Goal: Transaction & Acquisition: Register for event/course

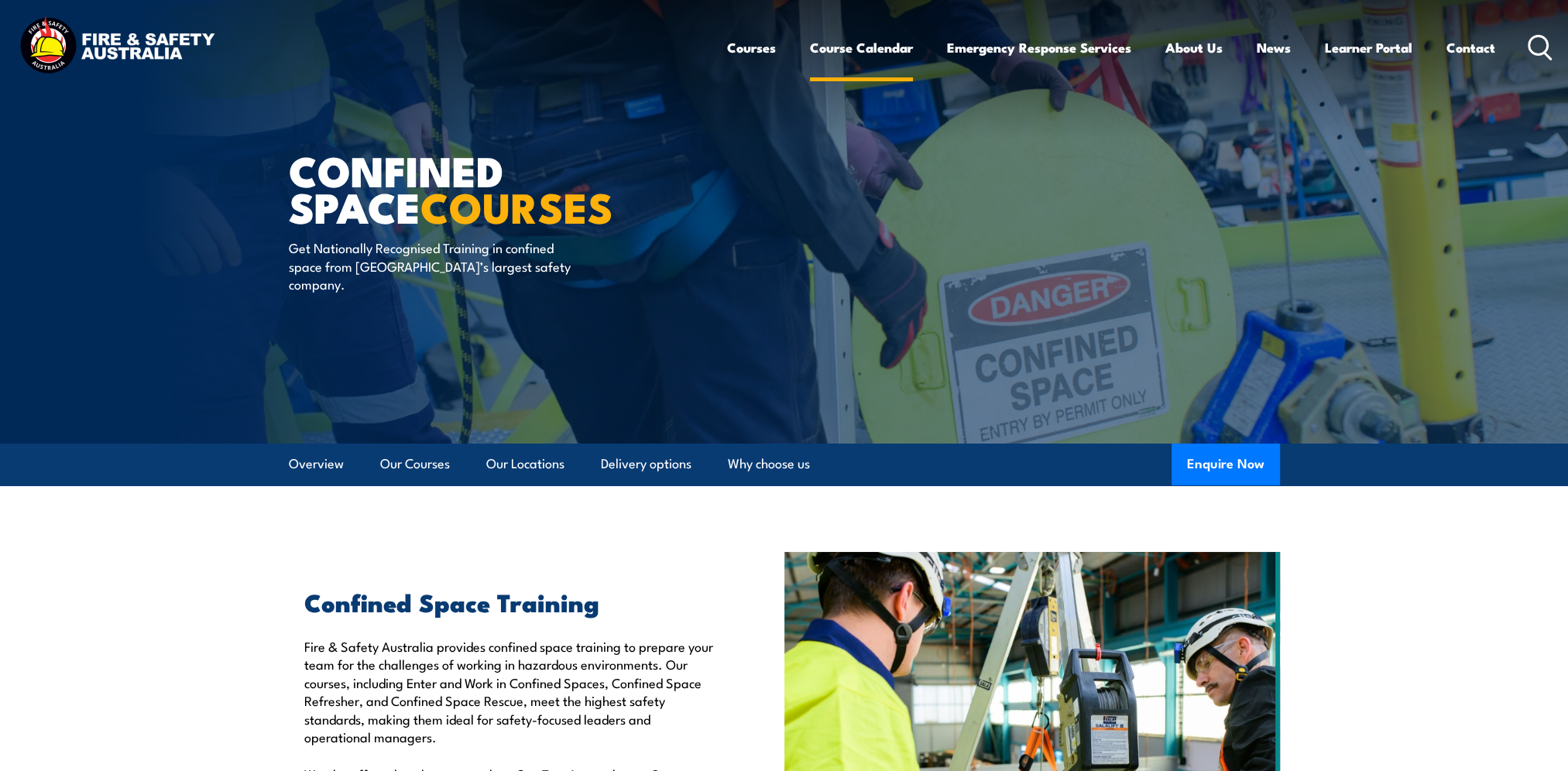
click at [870, 53] on link "Course Calendar" at bounding box center [861, 48] width 103 height 41
click at [848, 47] on link "Course Calendar" at bounding box center [861, 48] width 103 height 41
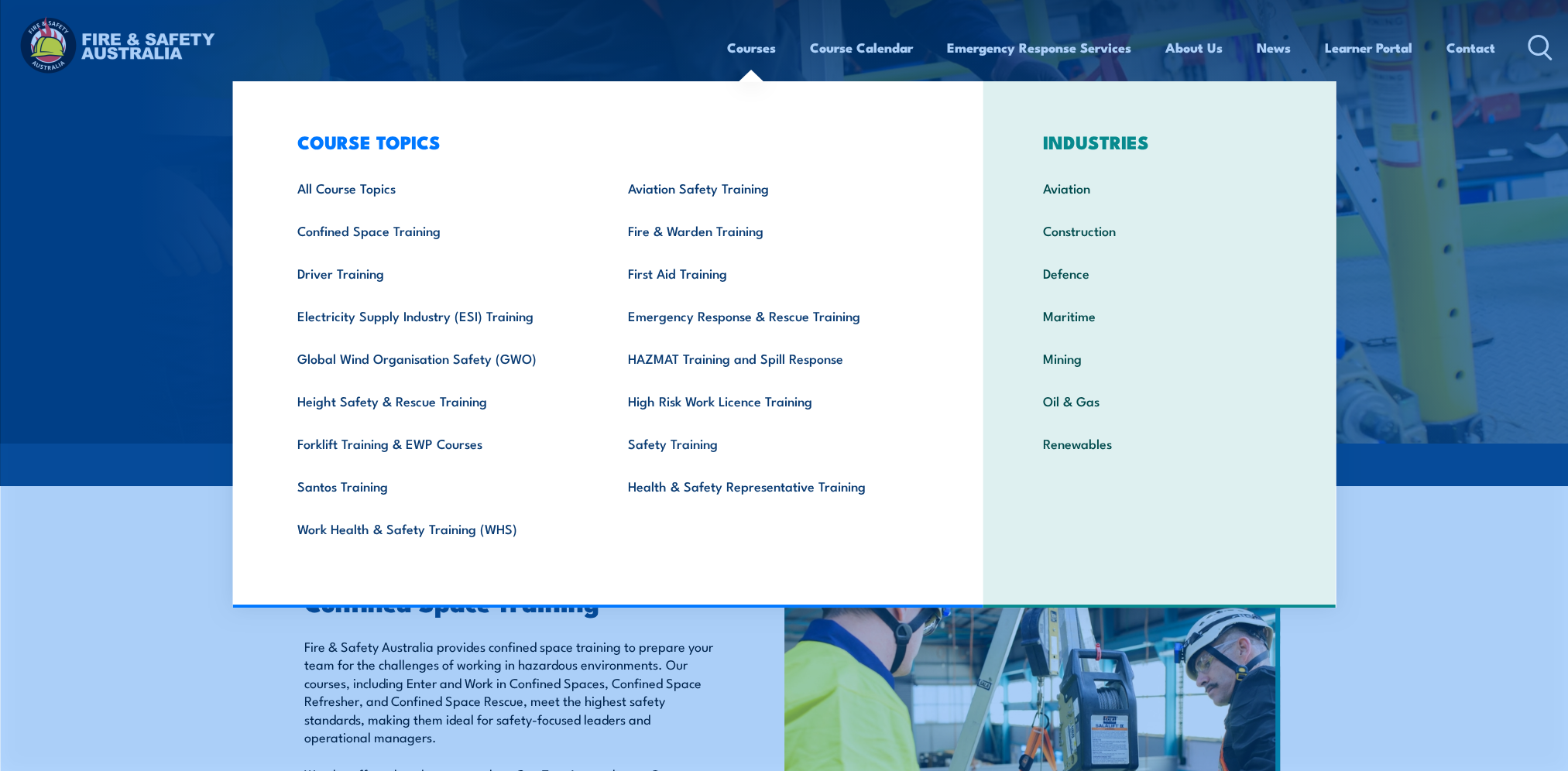
click at [740, 51] on link "Courses" at bounding box center [751, 48] width 48 height 41
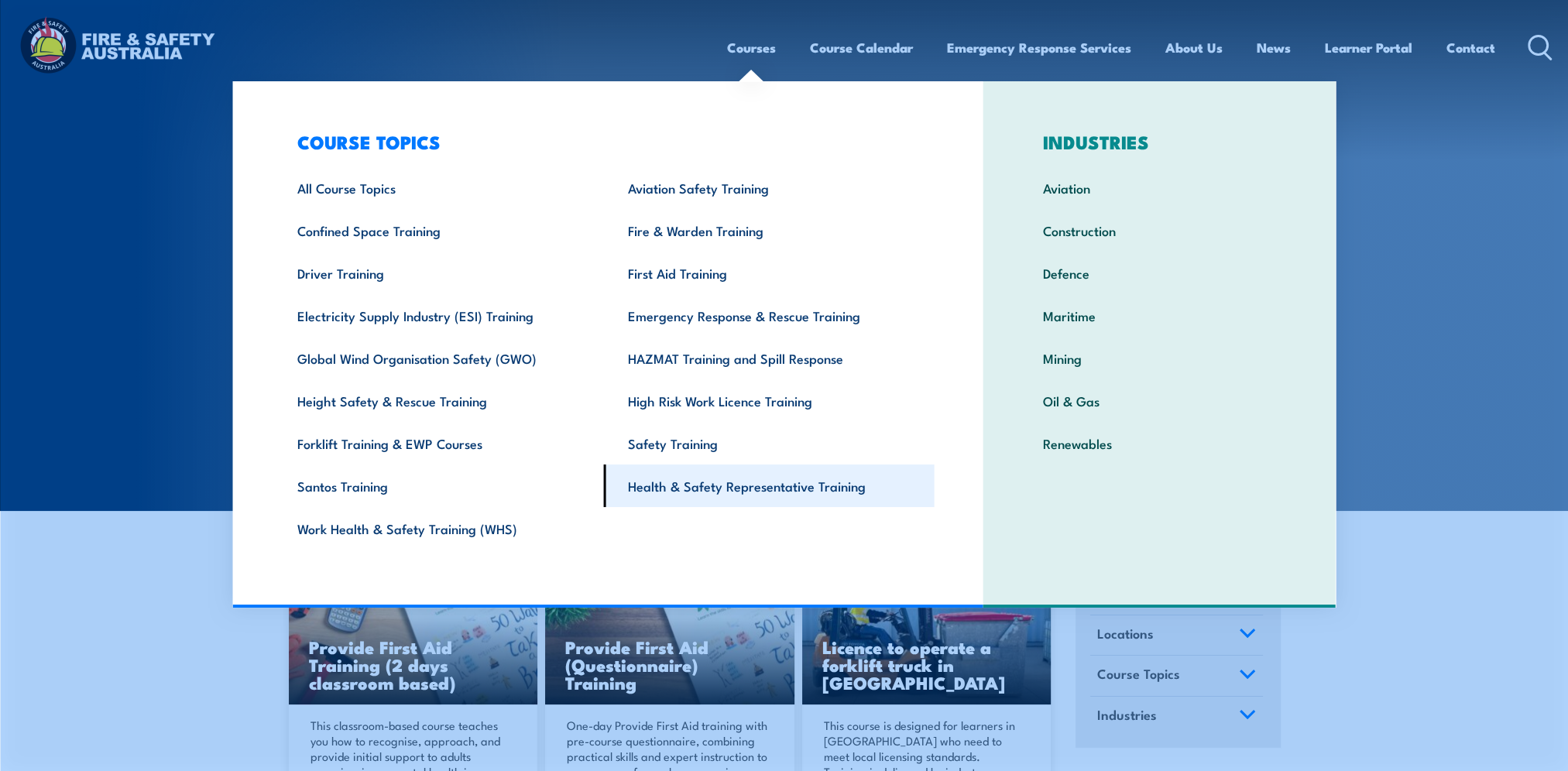
click at [757, 486] on link "Health & Safety Representative Training" at bounding box center [769, 486] width 331 height 43
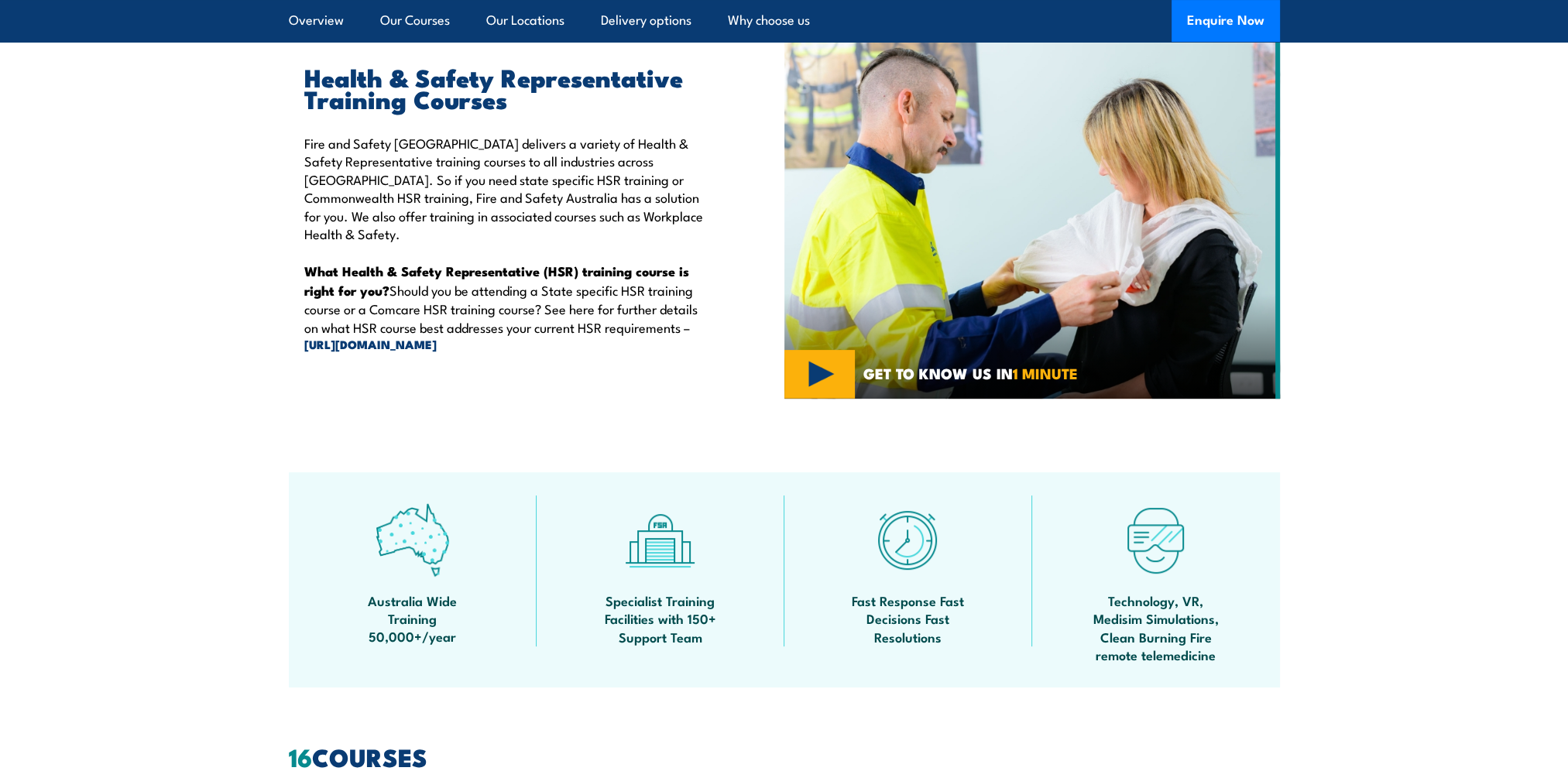
scroll to position [542, 0]
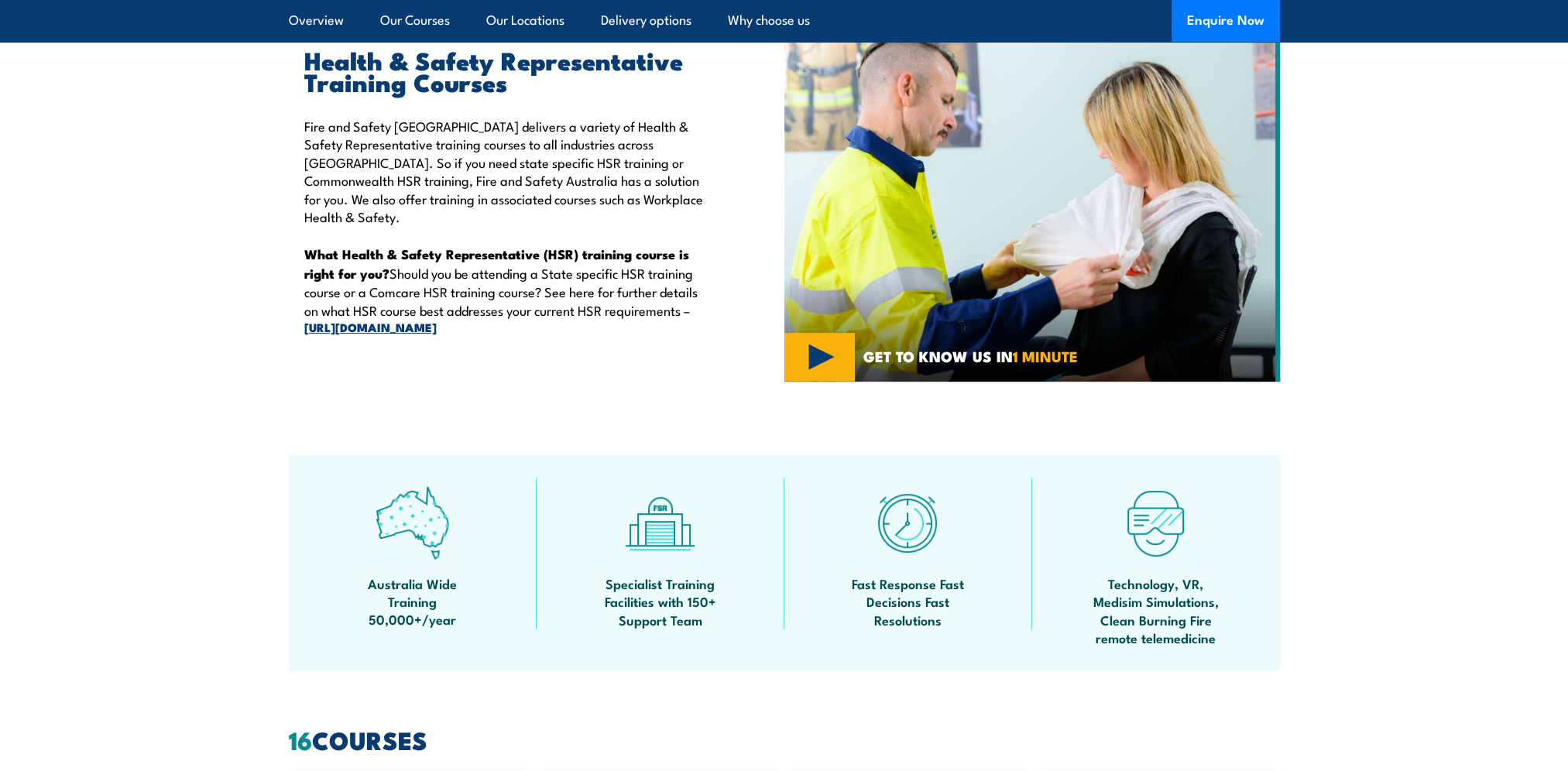
click at [496, 319] on link "https://www.srcc.gov.au/current-self-insurers/list-of-current-and-former-self-i…" at bounding box center [508, 327] width 409 height 17
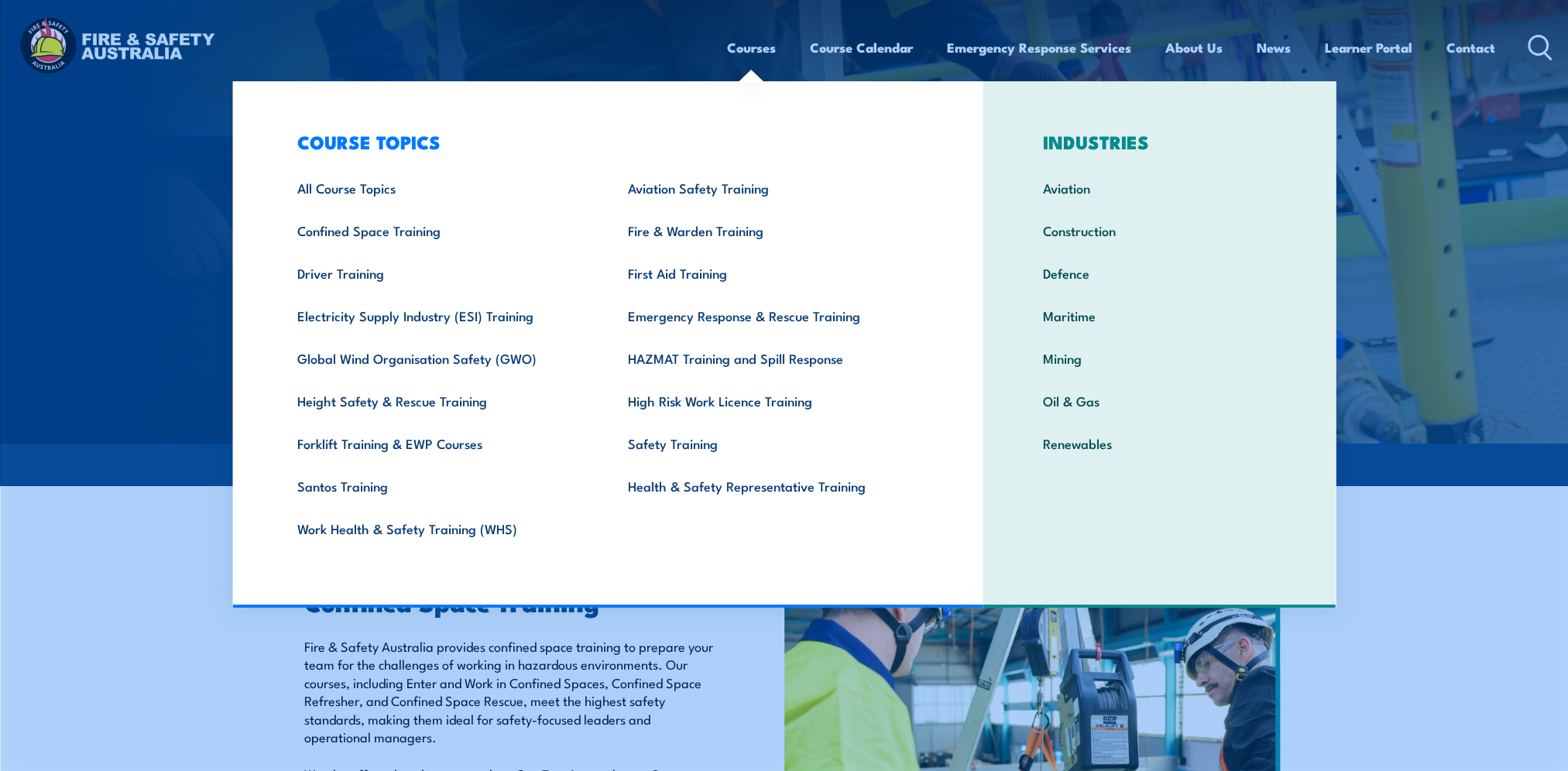
click at [740, 48] on link "Courses" at bounding box center [751, 48] width 48 height 41
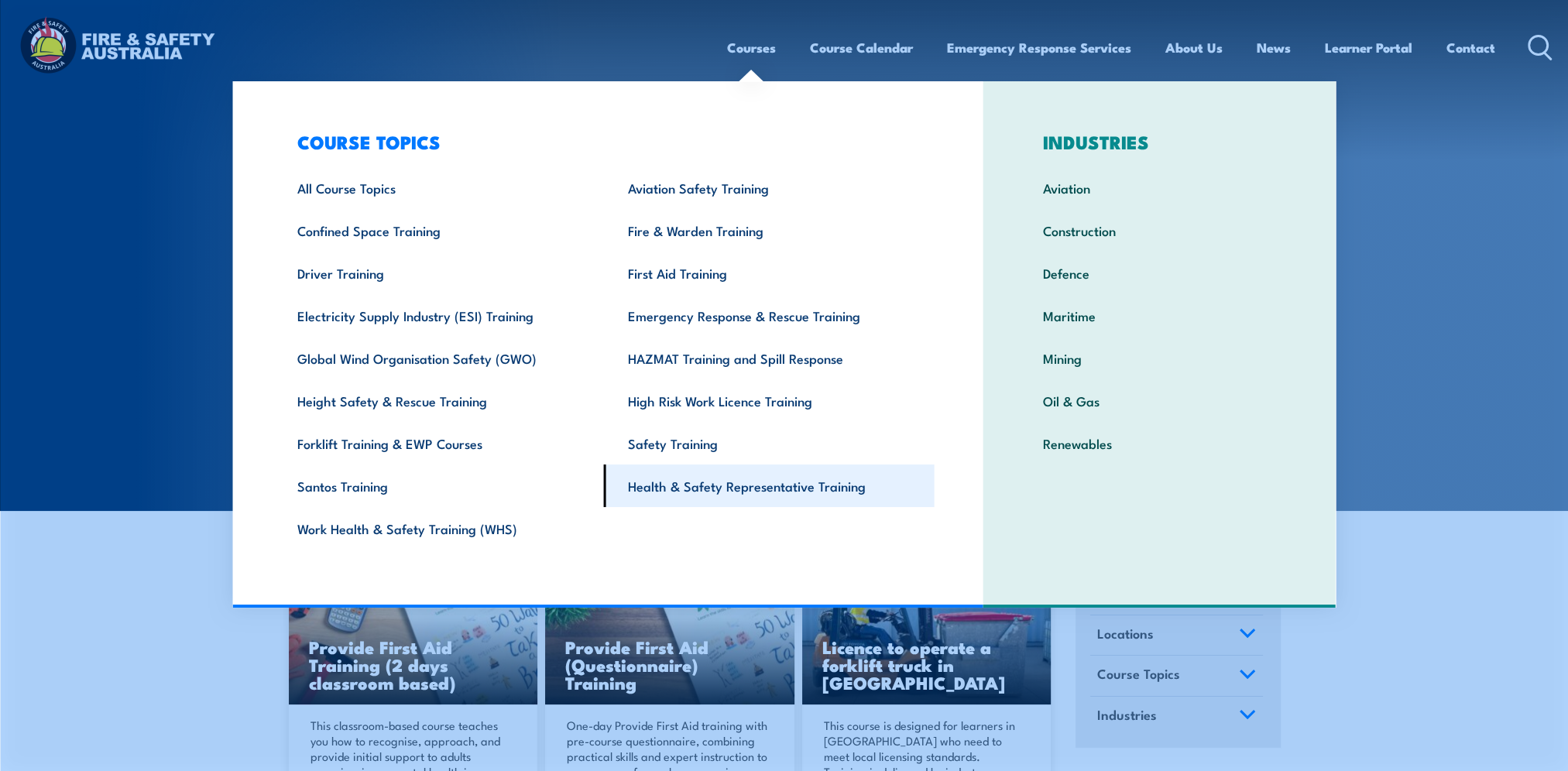
click at [759, 482] on link "Health & Safety Representative Training" at bounding box center [769, 486] width 331 height 43
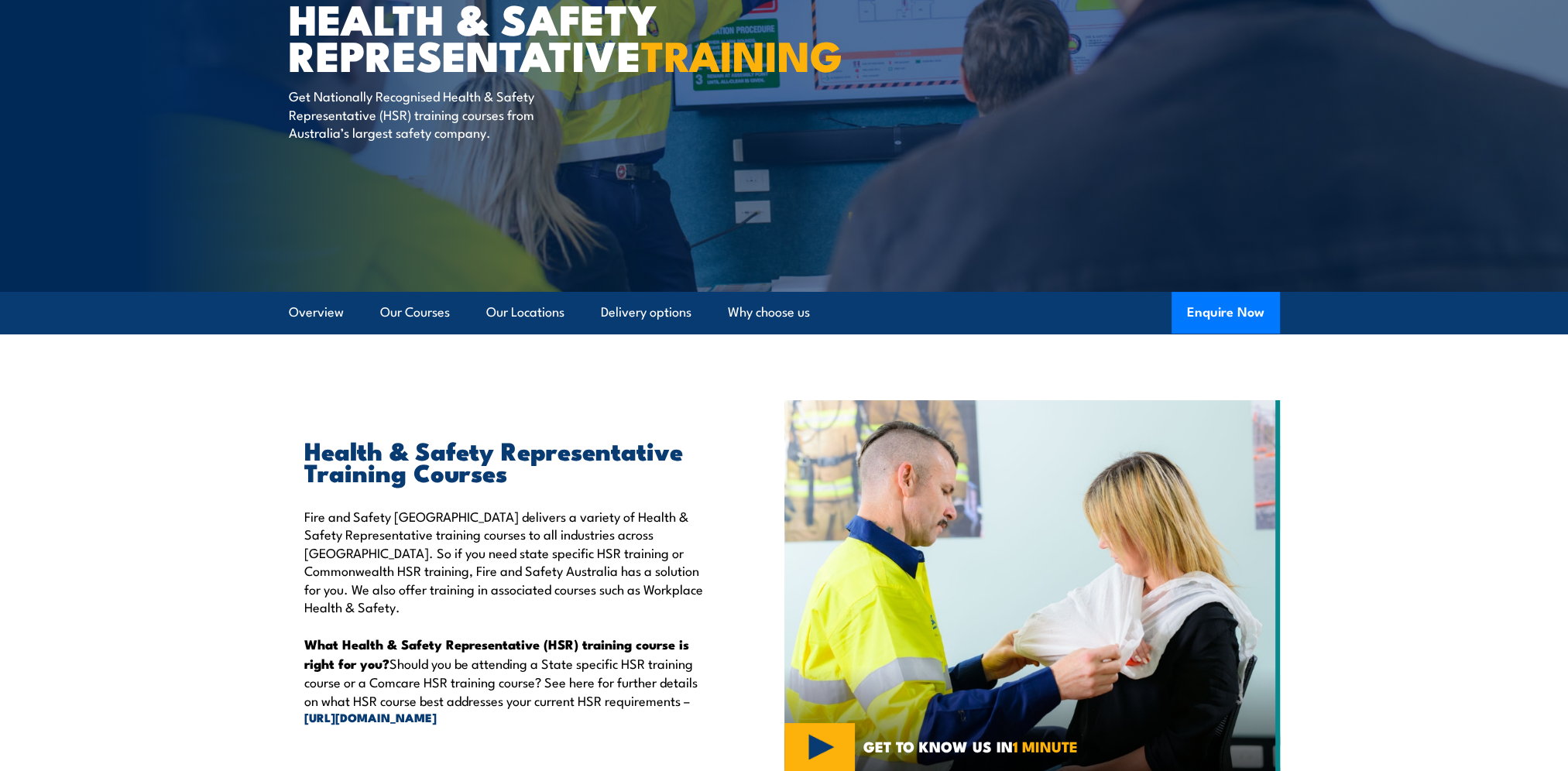
scroll to position [155, 0]
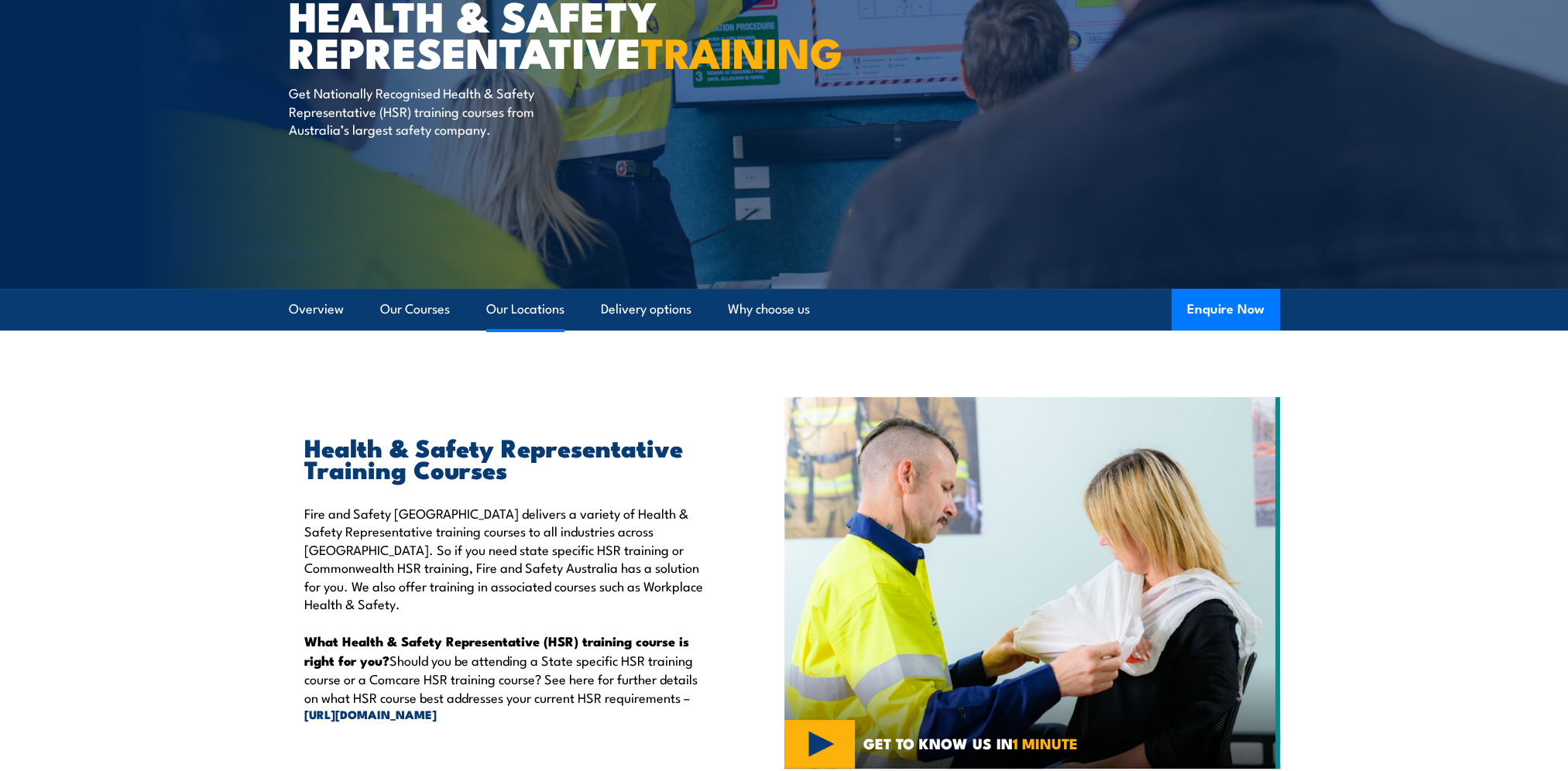
click at [536, 310] on link "Our Locations" at bounding box center [525, 309] width 78 height 41
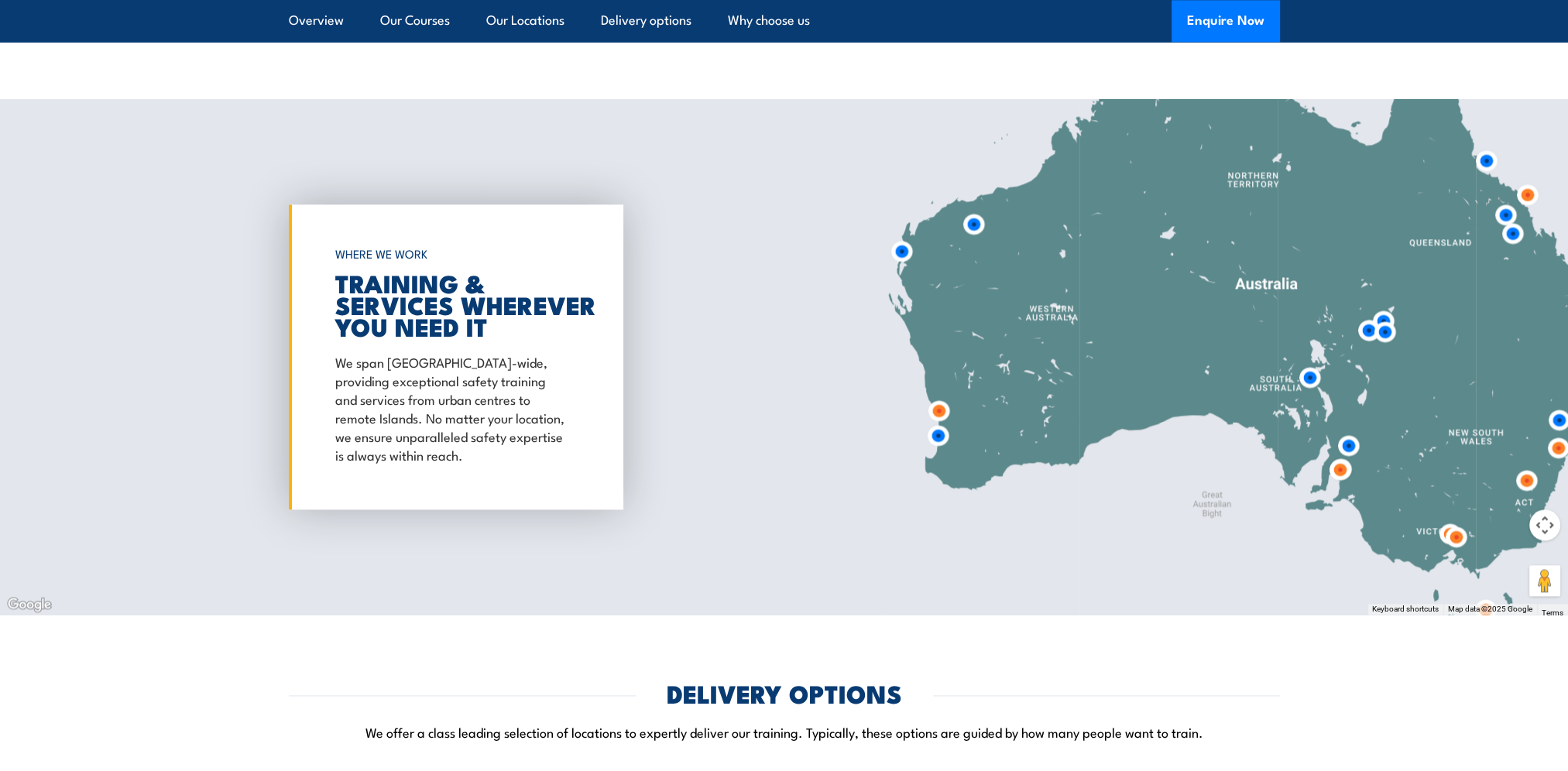
scroll to position [2803, 0]
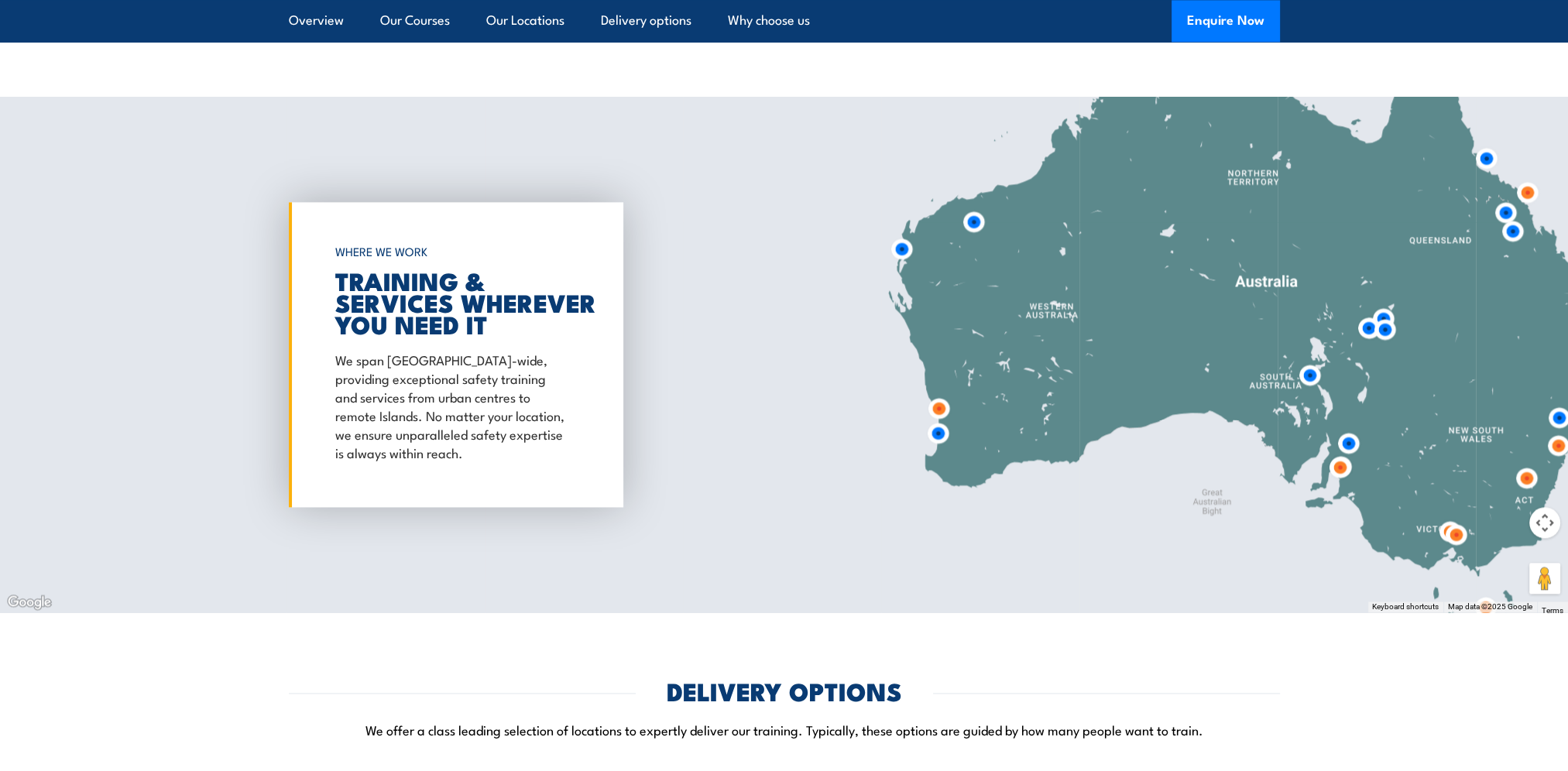
click at [1454, 536] on img at bounding box center [1456, 535] width 29 height 29
click at [1453, 535] on img at bounding box center [1456, 535] width 29 height 29
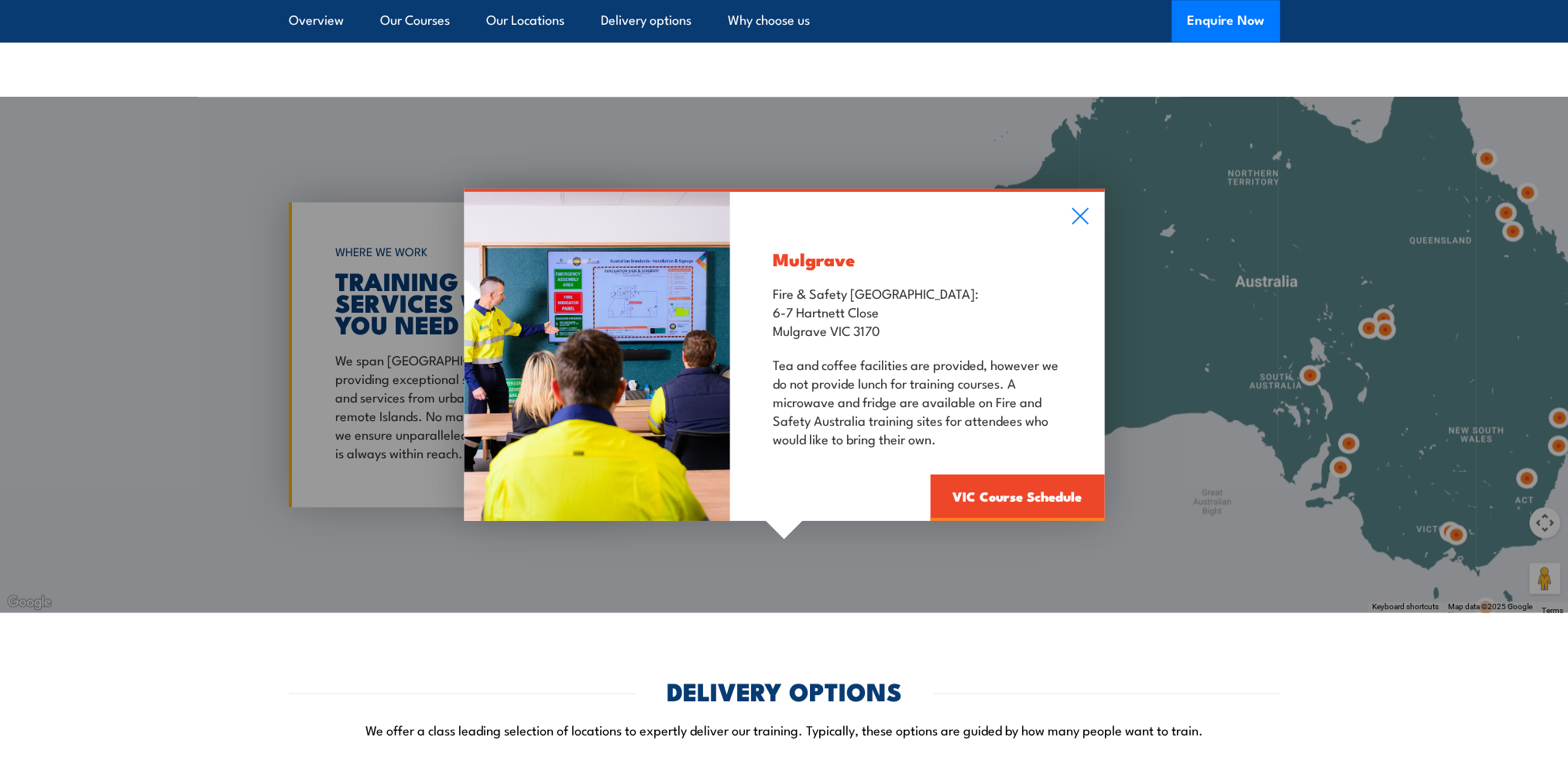
click at [1443, 533] on div "Mulgrave Fire & Safety Australia: 6-7 Hartnett Close Mulgrave VIC 3170 Tea and …" at bounding box center [784, 355] width 1568 height 516
click at [1086, 219] on icon at bounding box center [1079, 215] width 18 height 17
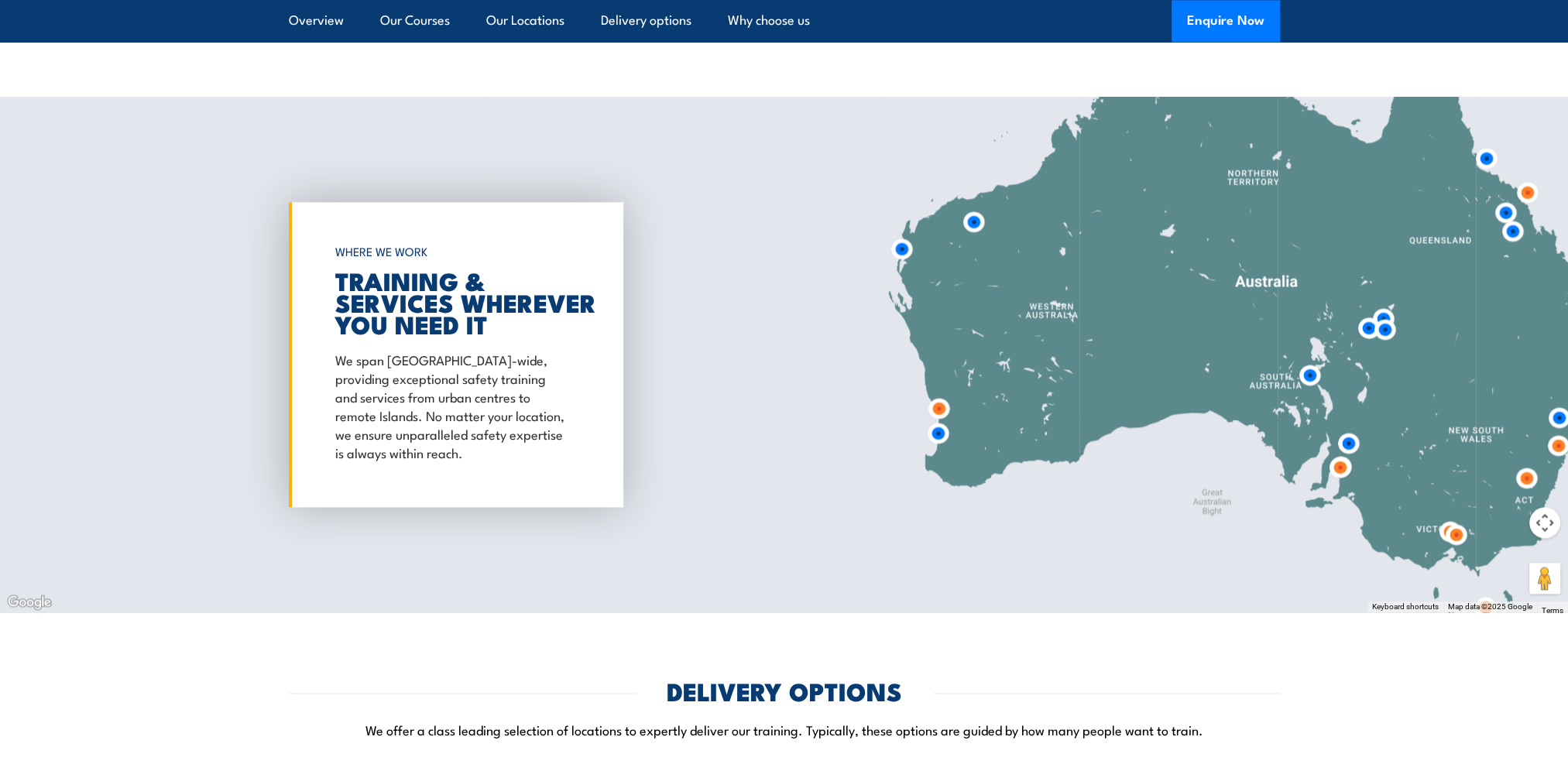
click at [1445, 529] on img at bounding box center [1456, 535] width 29 height 29
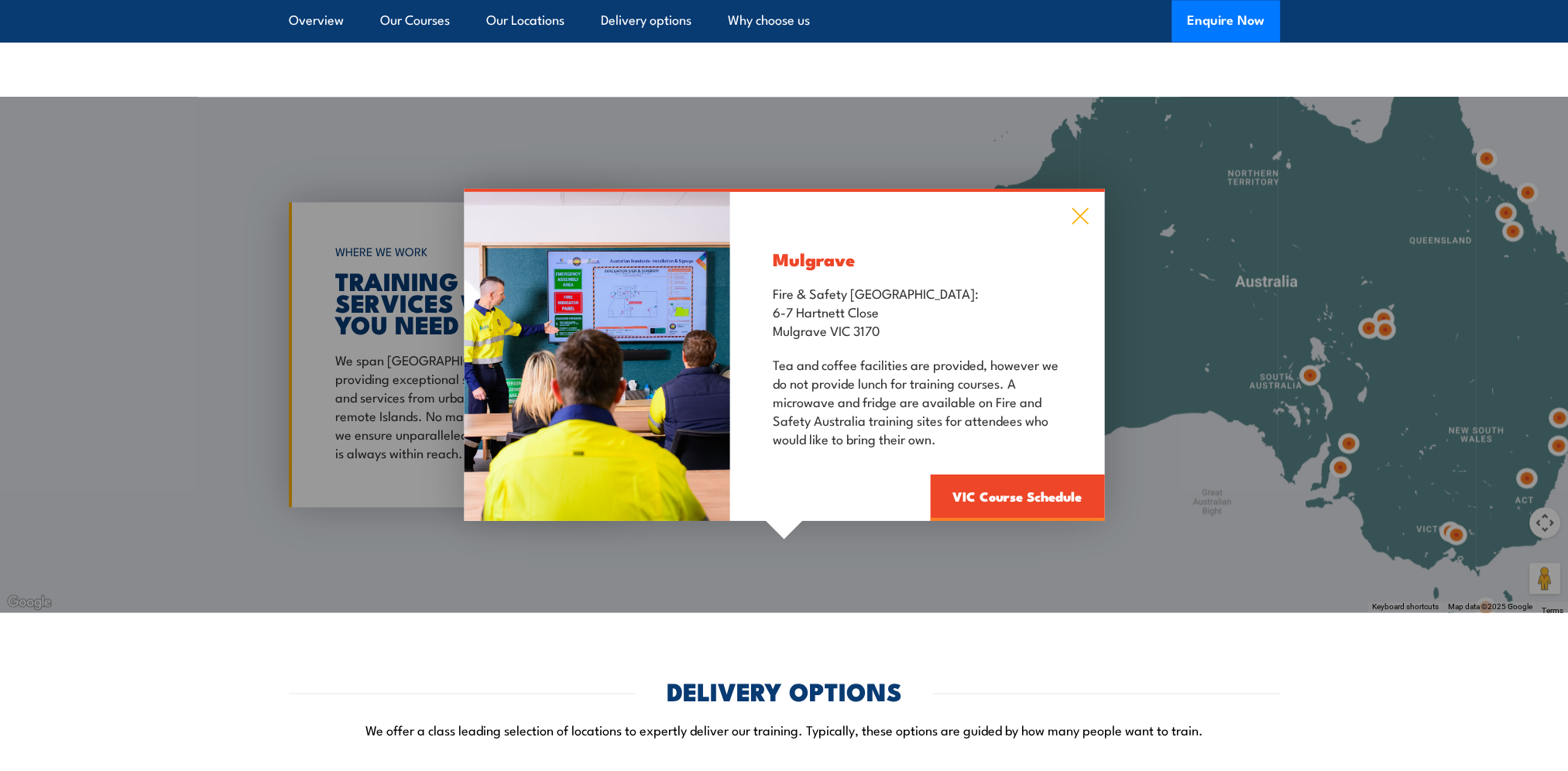
click at [1073, 219] on icon at bounding box center [1079, 215] width 18 height 17
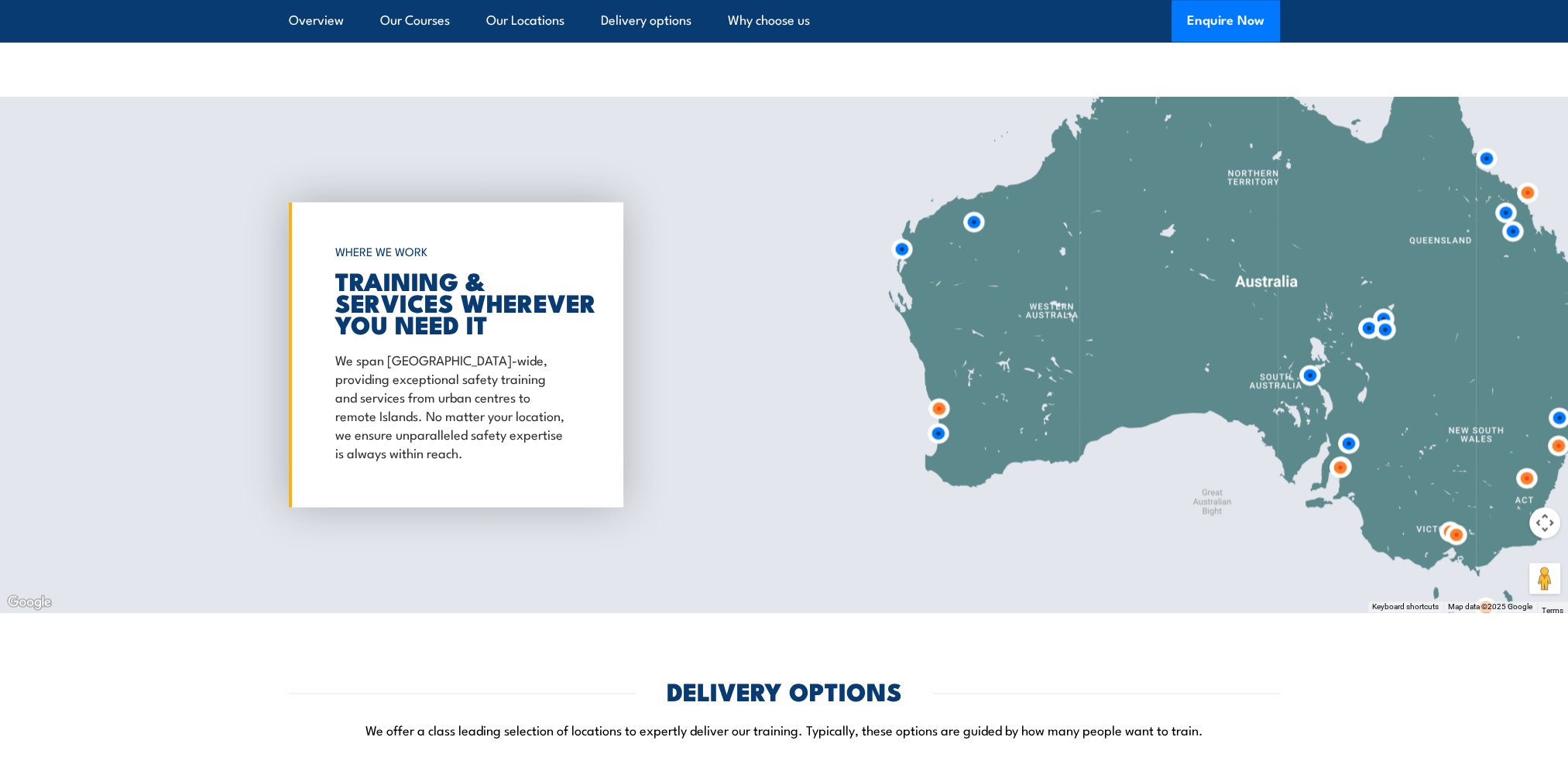
click at [1440, 526] on img at bounding box center [1449, 531] width 29 height 29
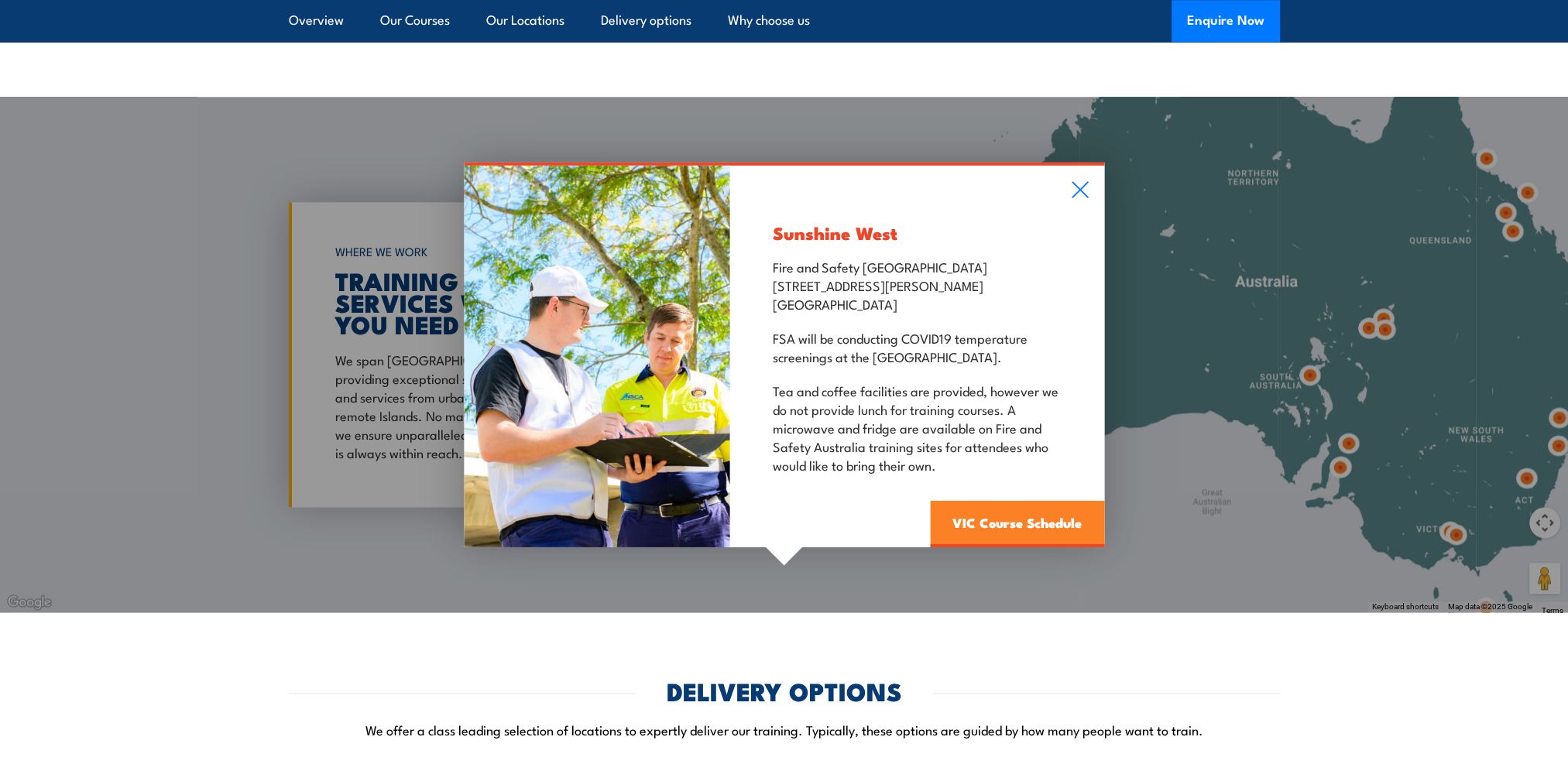
click at [1019, 525] on link "VIC Course Schedule" at bounding box center [1017, 524] width 174 height 47
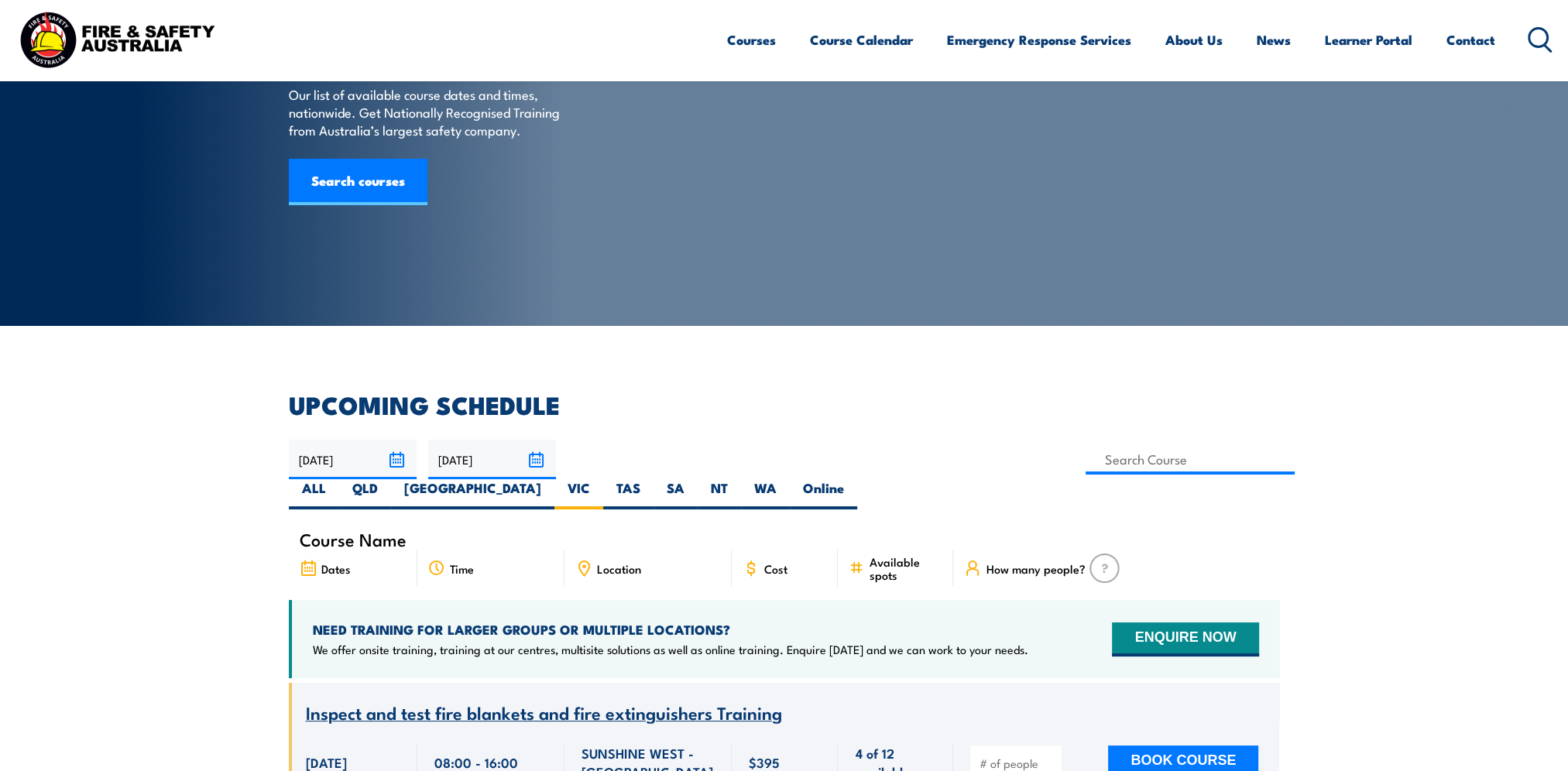
scroll to position [356, 0]
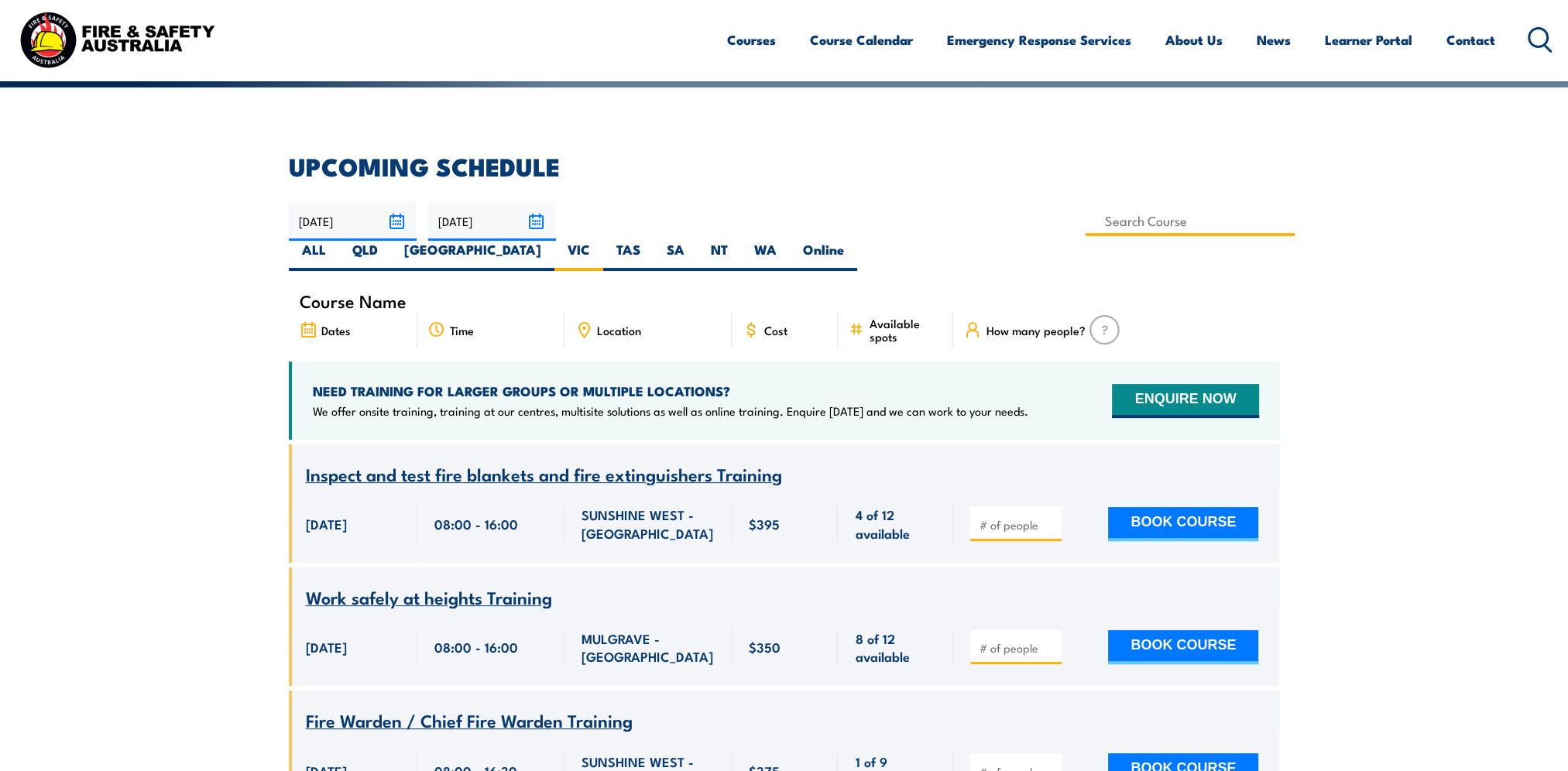
click at [1085, 226] on input at bounding box center [1190, 220] width 210 height 30
type input "health"
click at [603, 241] on label "VIC" at bounding box center [579, 256] width 48 height 30
click at [600, 241] on input "VIC" at bounding box center [595, 246] width 10 height 10
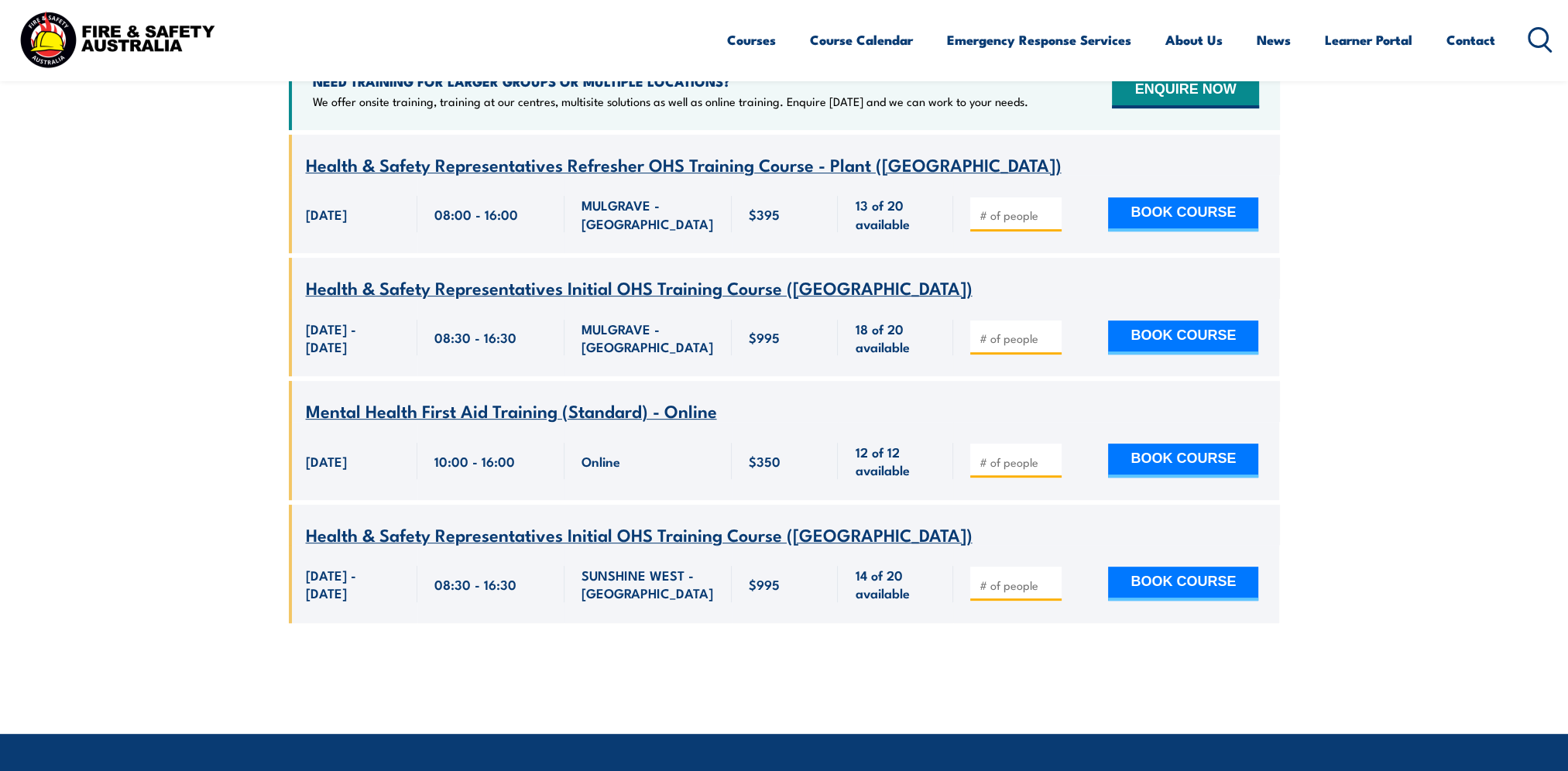
scroll to position [744, 0]
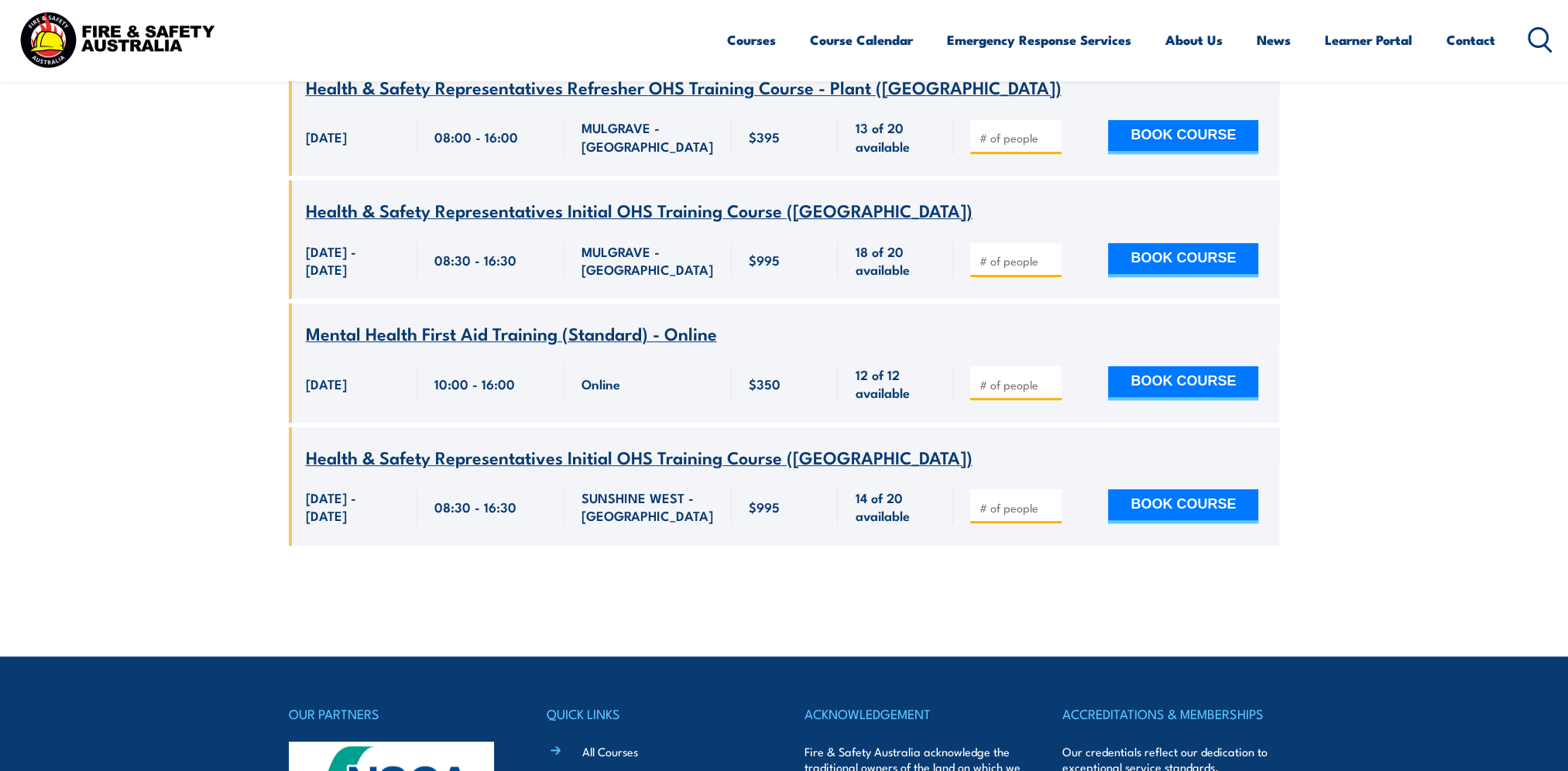
click at [1172, 490] on button "BOOK COURSE" at bounding box center [1183, 506] width 150 height 34
click at [1053, 498] on span at bounding box center [1016, 506] width 81 height 18
type input "1"
click at [1047, 500] on input "1" at bounding box center [1017, 507] width 77 height 15
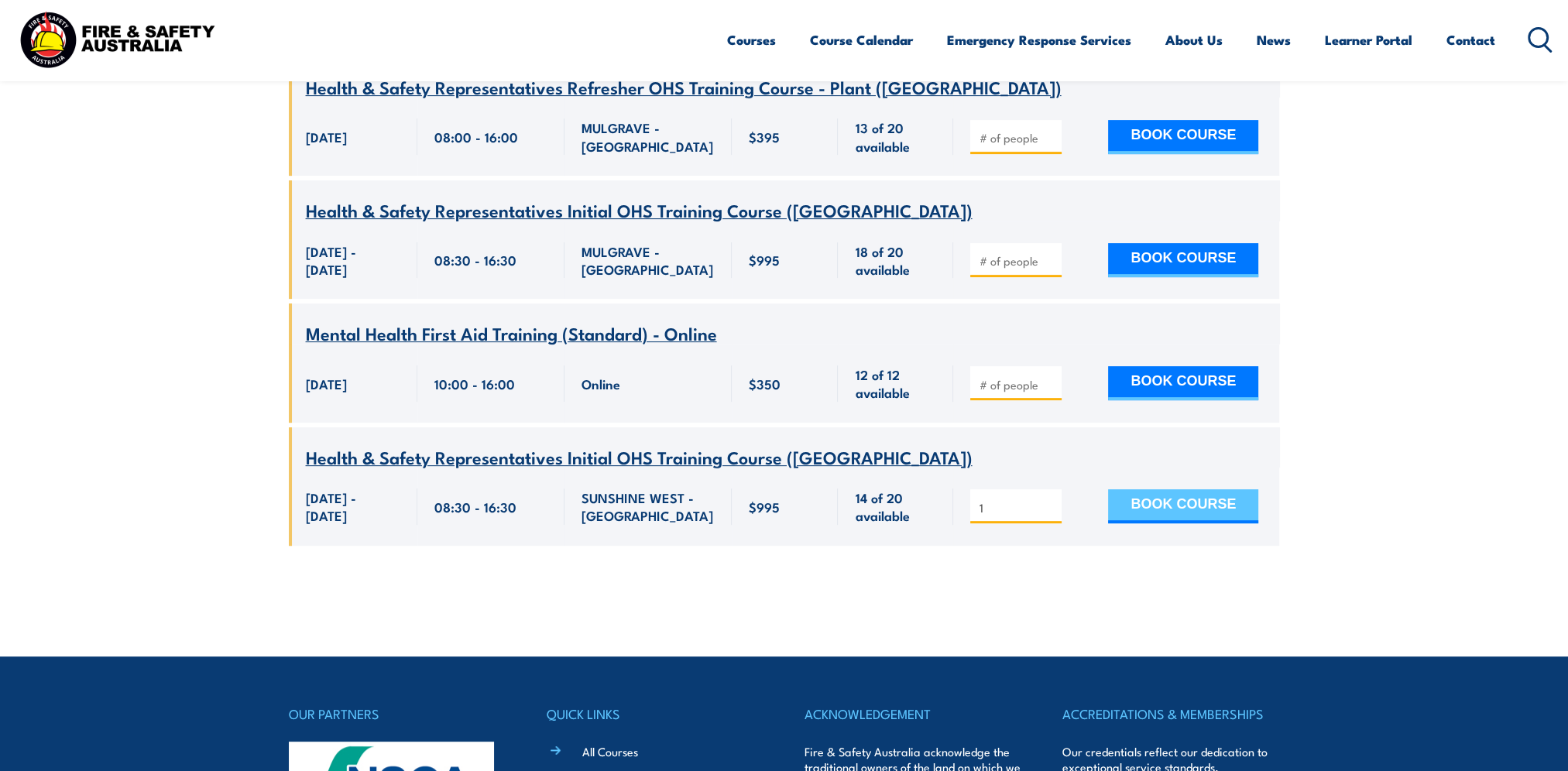
click at [1196, 490] on button "BOOK COURSE" at bounding box center [1183, 506] width 150 height 34
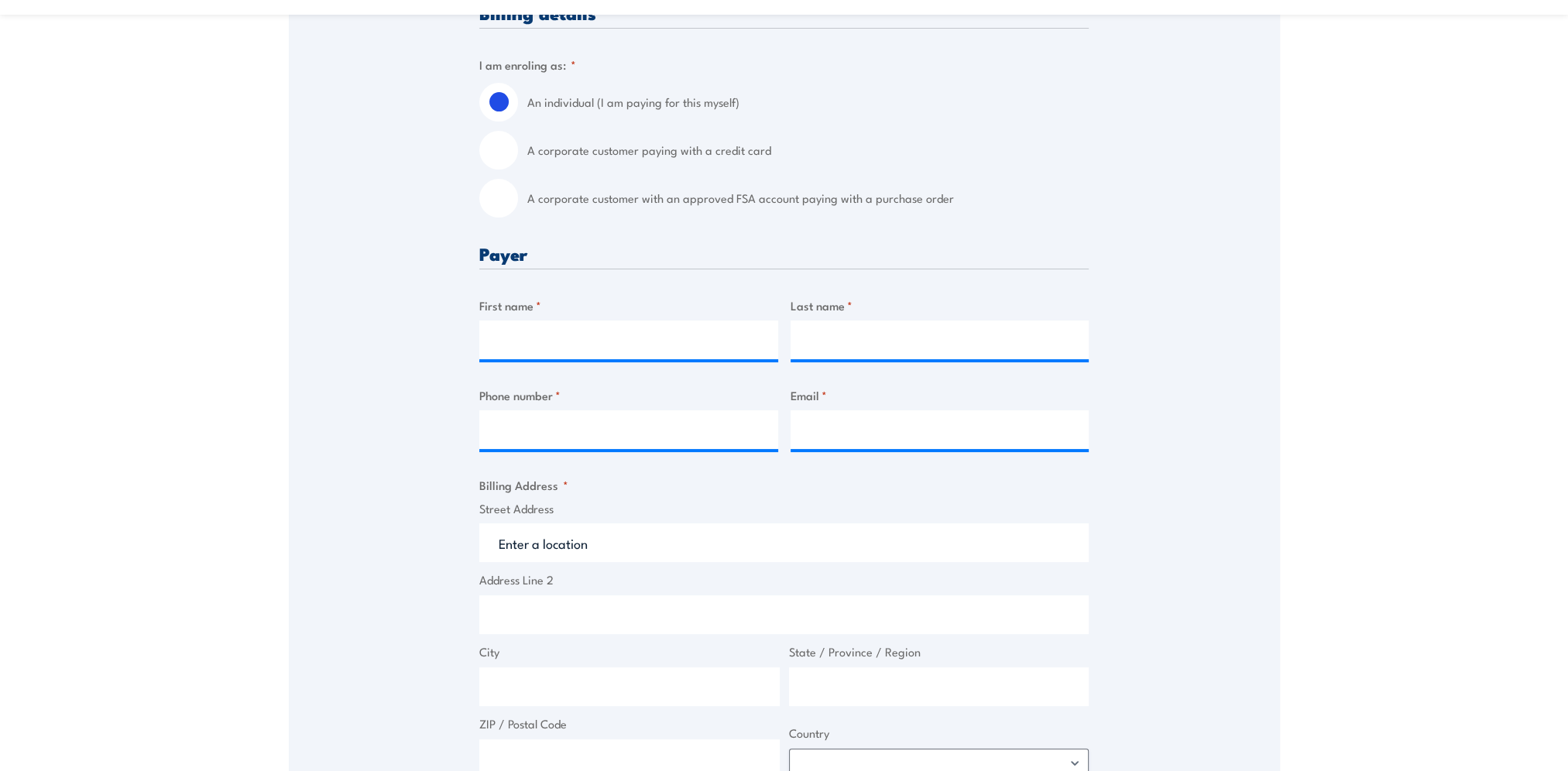
scroll to position [387, 0]
